Goal: Information Seeking & Learning: Learn about a topic

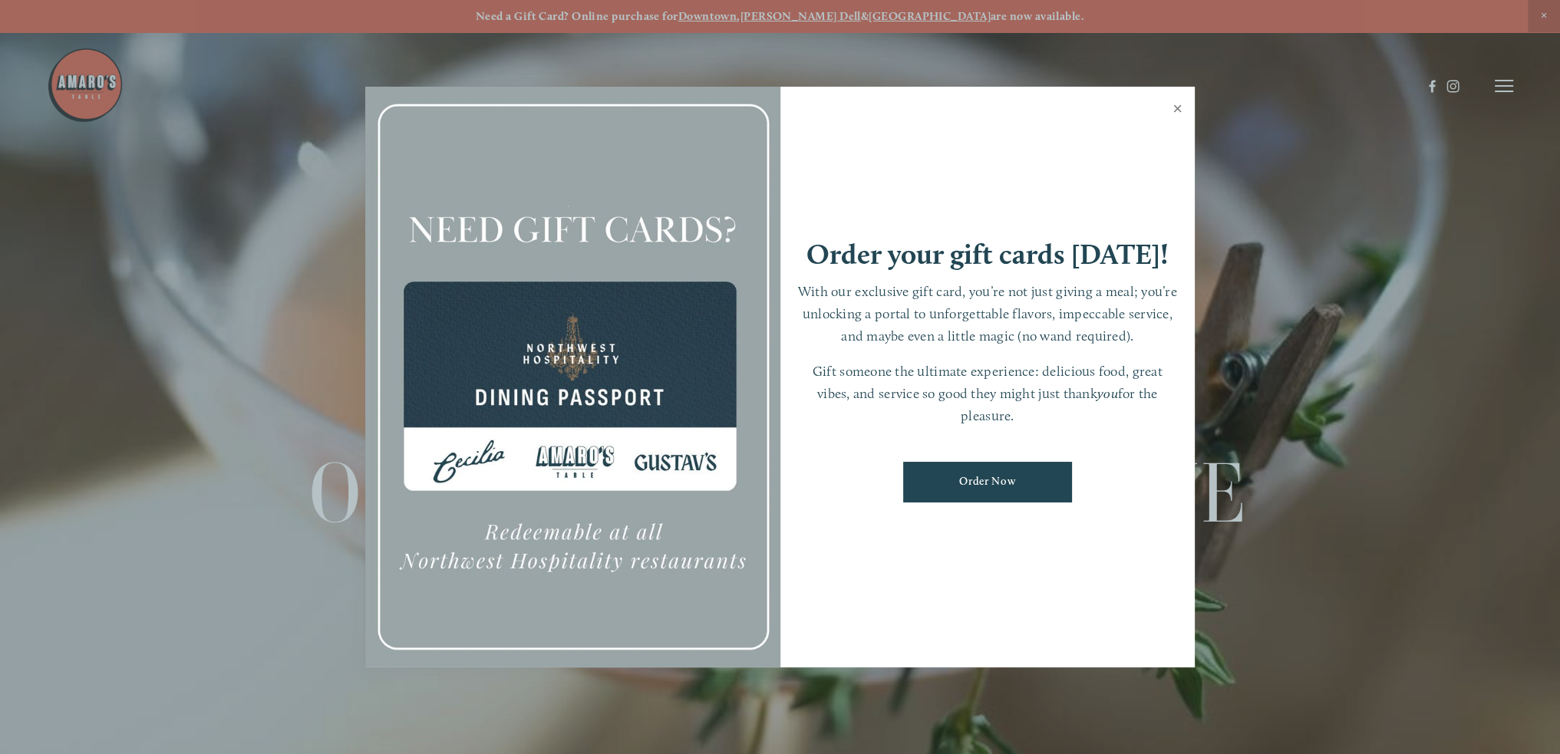
click at [1185, 114] on link "Close" at bounding box center [1178, 110] width 30 height 43
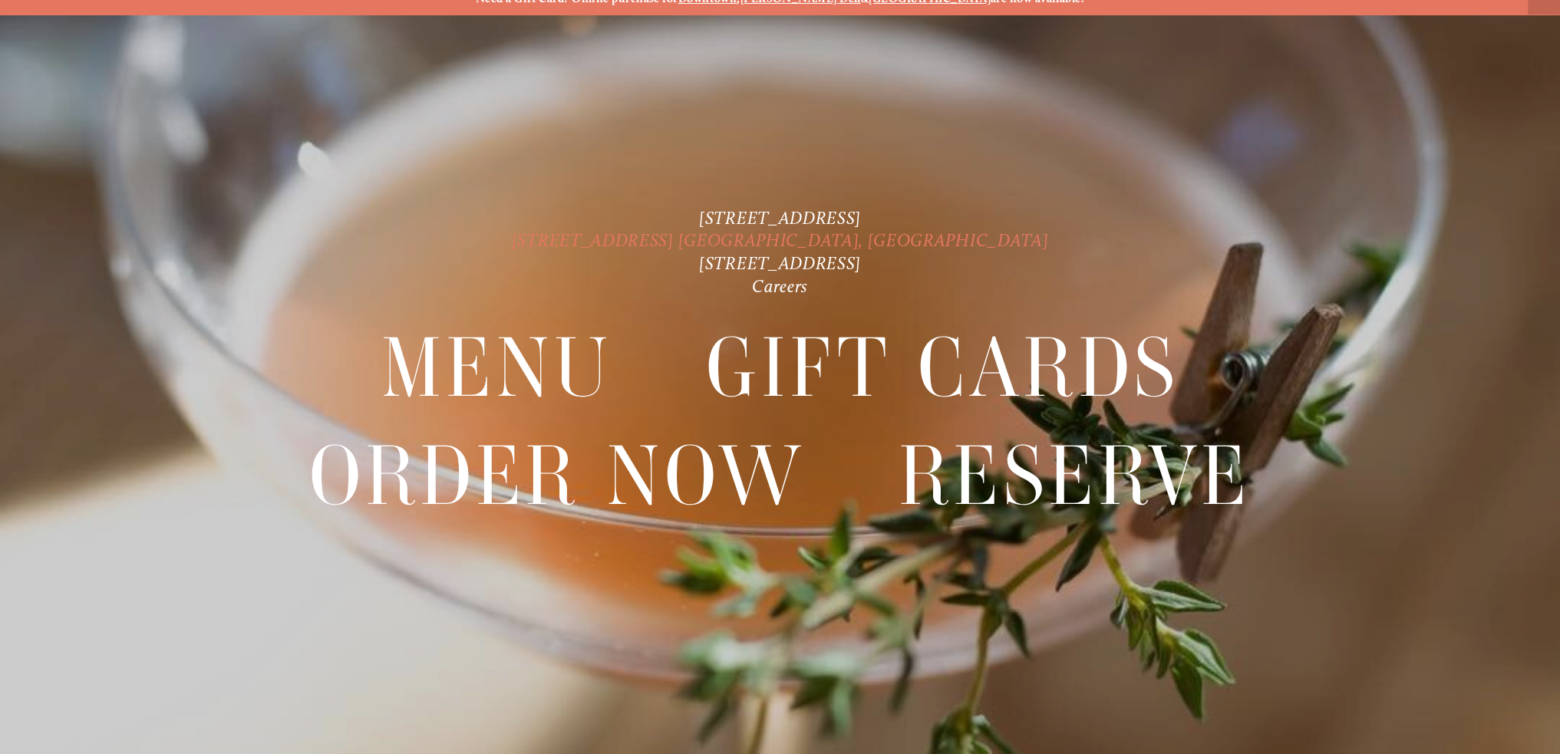
scroll to position [31, 0]
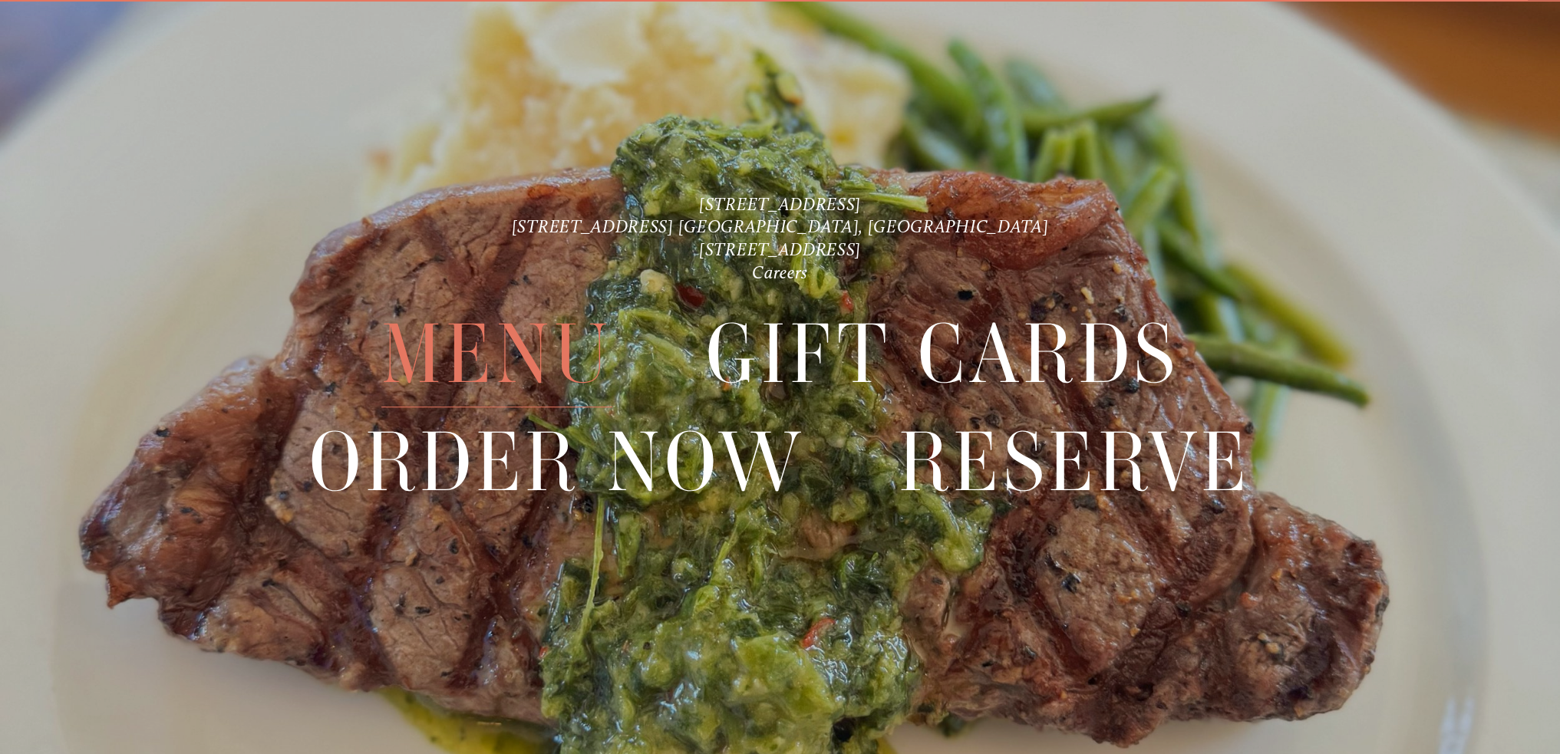
click at [518, 354] on span "Menu" at bounding box center [497, 355] width 232 height 107
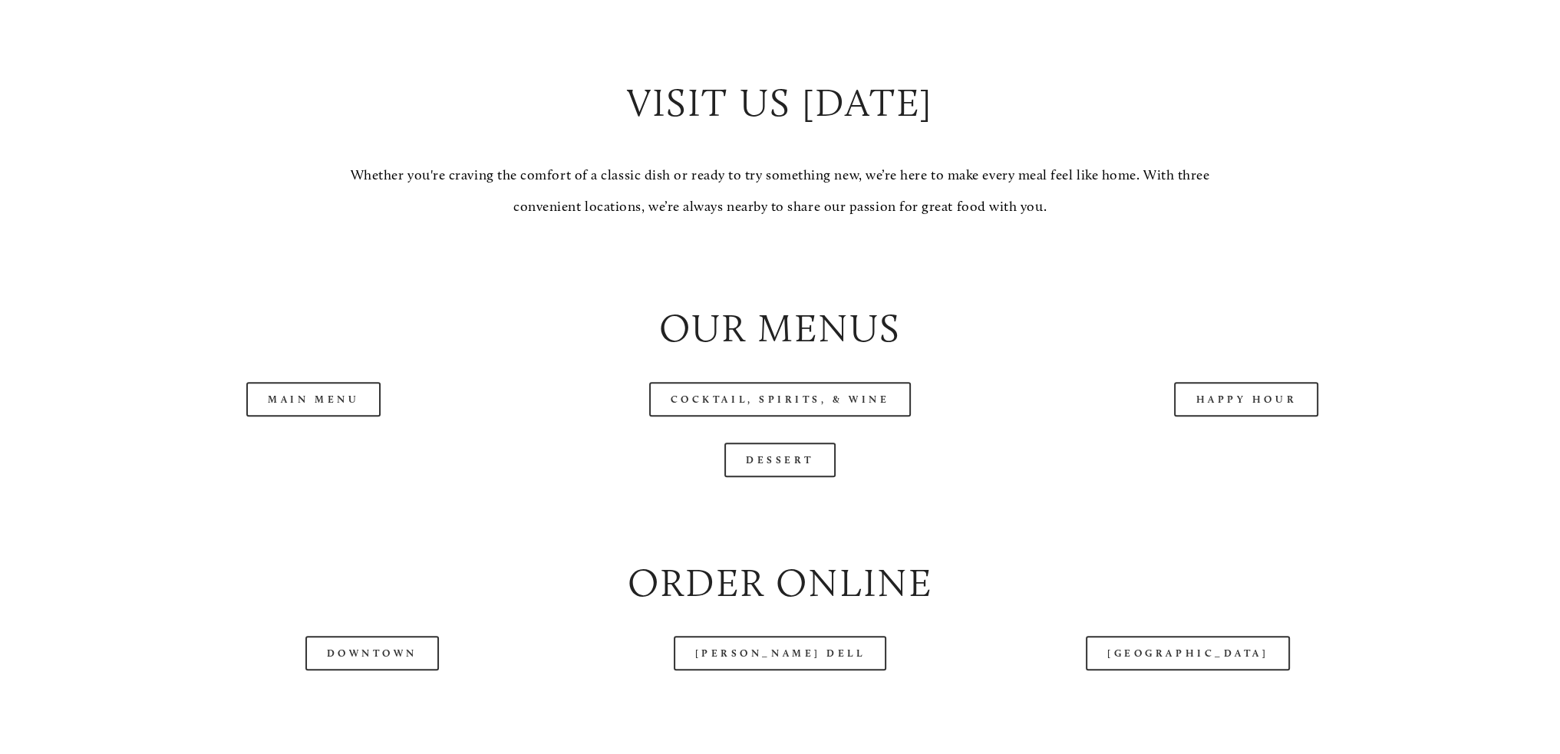
scroll to position [1637, 0]
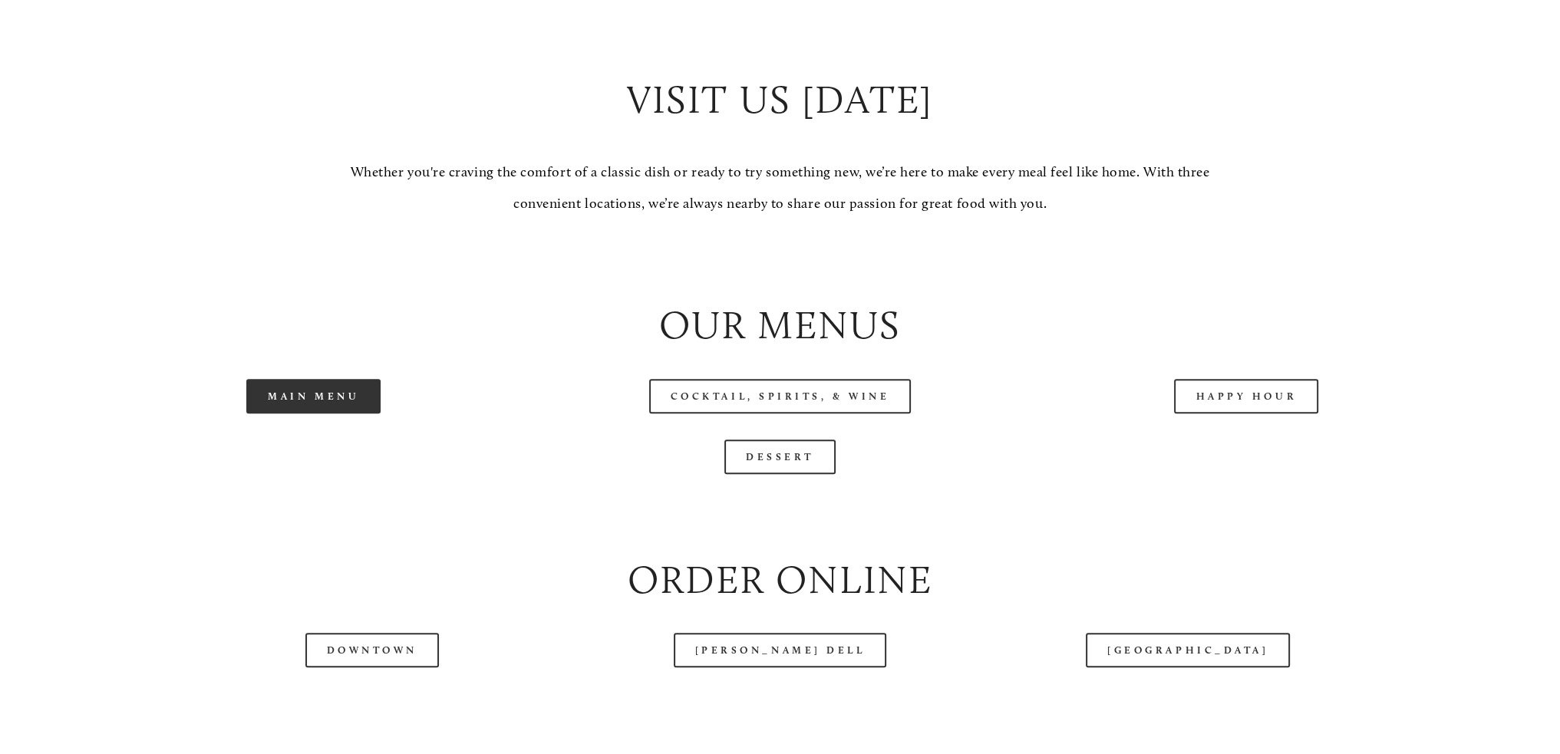
click at [296, 404] on link "Main Menu" at bounding box center [313, 396] width 134 height 35
